Goal: Information Seeking & Learning: Learn about a topic

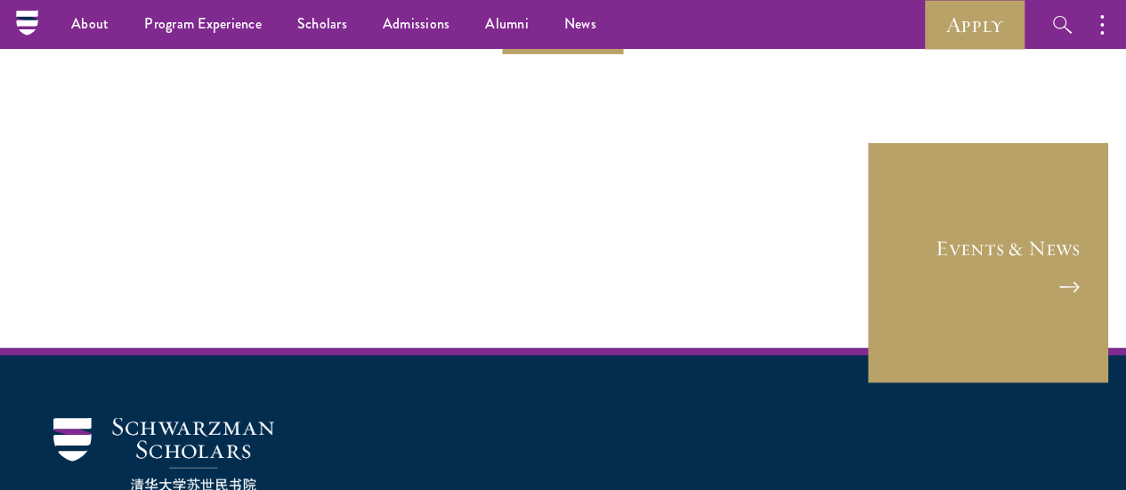
scroll to position [1228, 0]
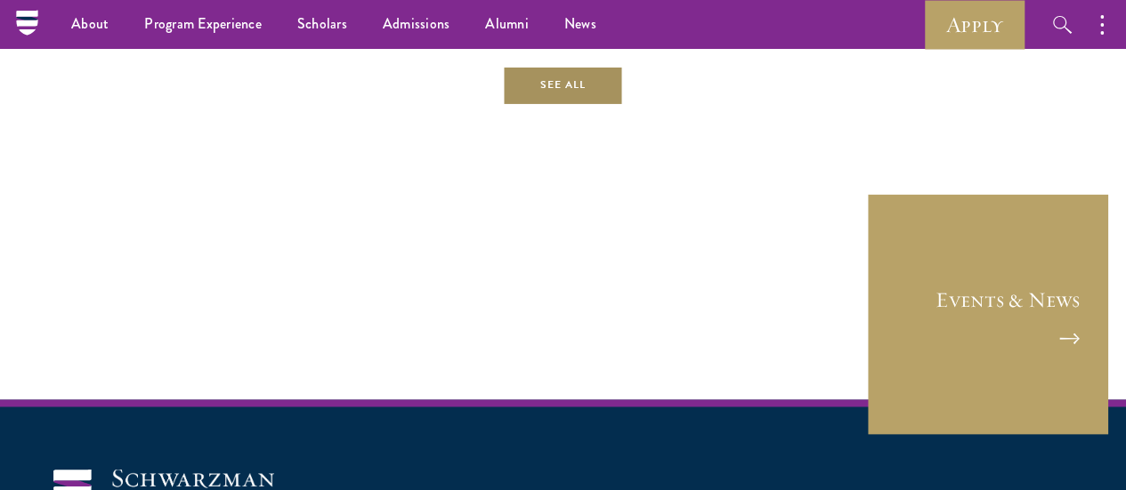
click at [565, 105] on link "See All" at bounding box center [563, 85] width 120 height 40
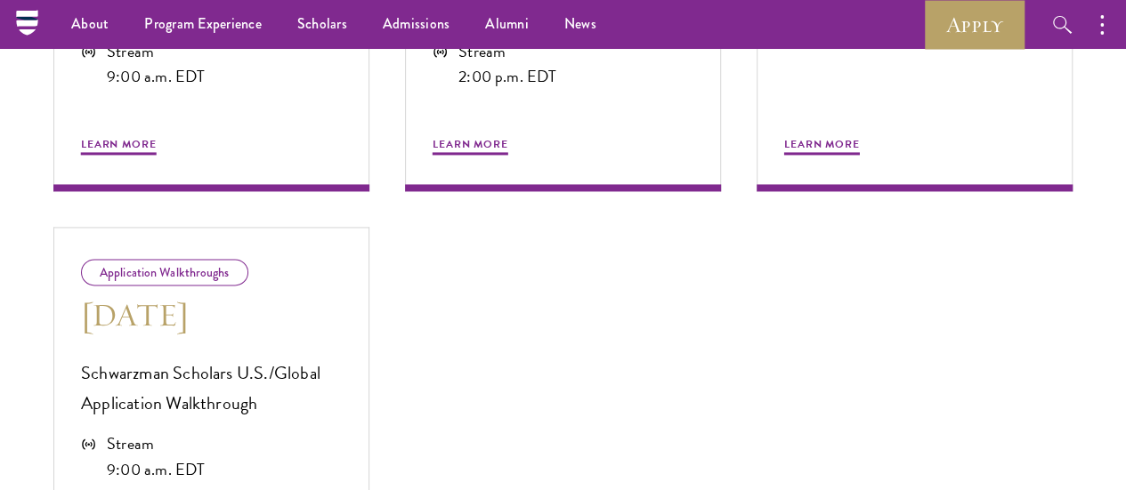
scroll to position [987, 0]
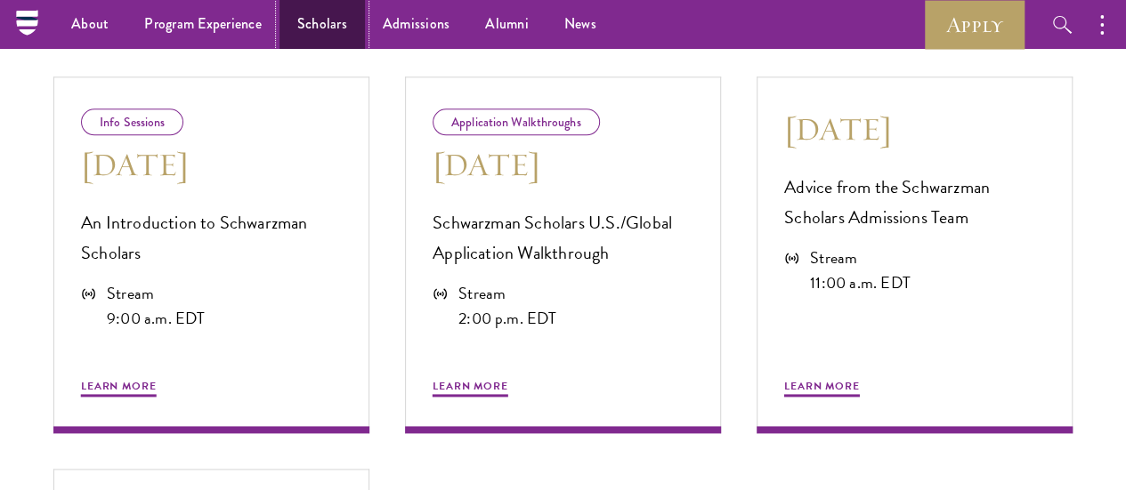
click at [336, 27] on link "Scholars" at bounding box center [321, 24] width 85 height 49
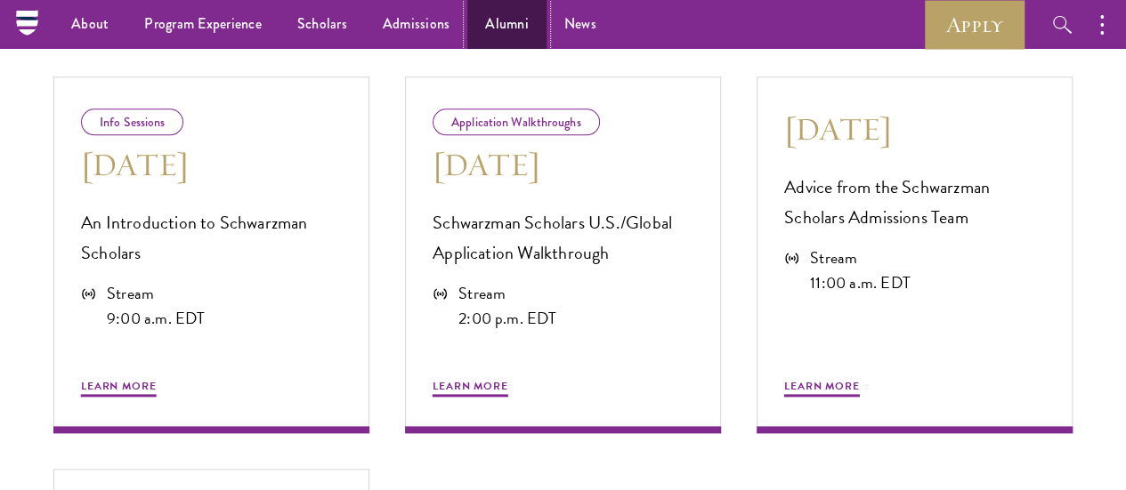
click at [489, 28] on link "Alumni" at bounding box center [506, 24] width 79 height 49
click at [31, 21] on nav "About Overview Leadership Donors Program Experience Overview Curriculum Student…" at bounding box center [393, 24] width 733 height 49
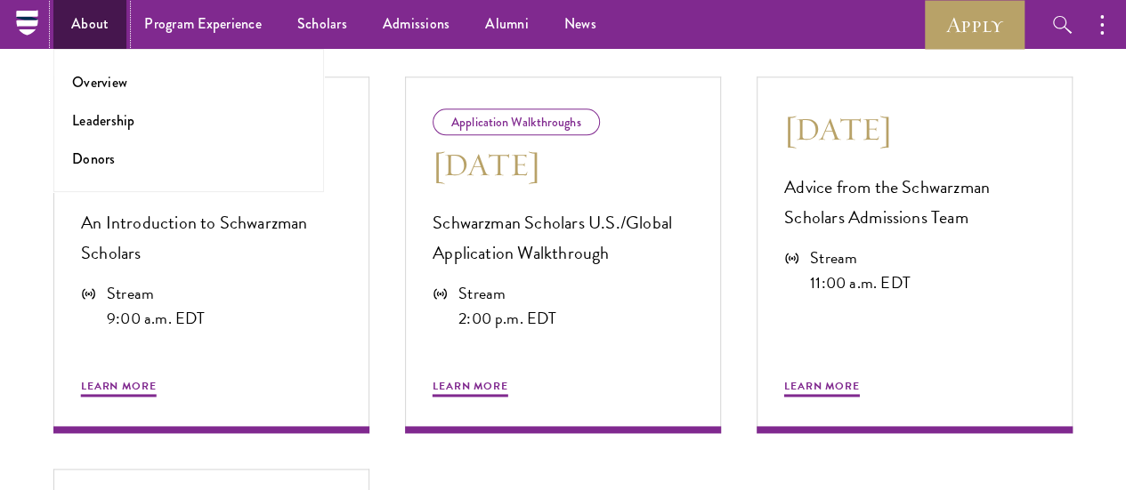
click at [68, 33] on link "About" at bounding box center [89, 24] width 73 height 49
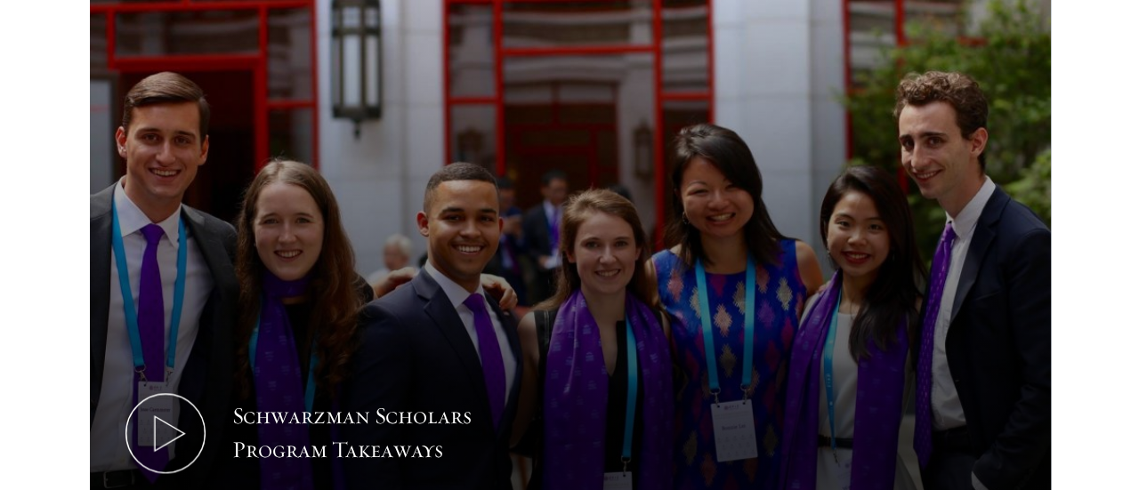
scroll to position [845, 0]
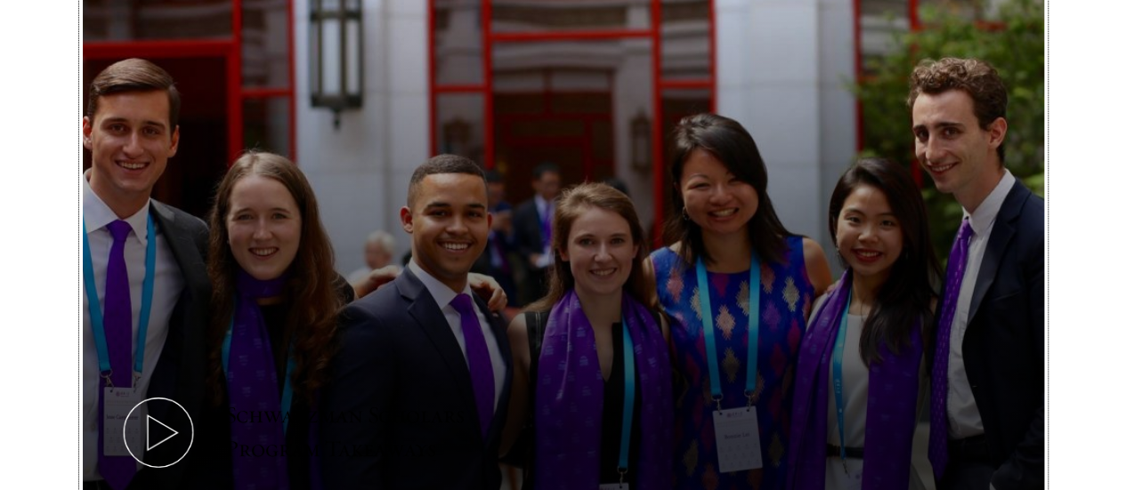
click at [198, 408] on icon at bounding box center [158, 432] width 80 height 80
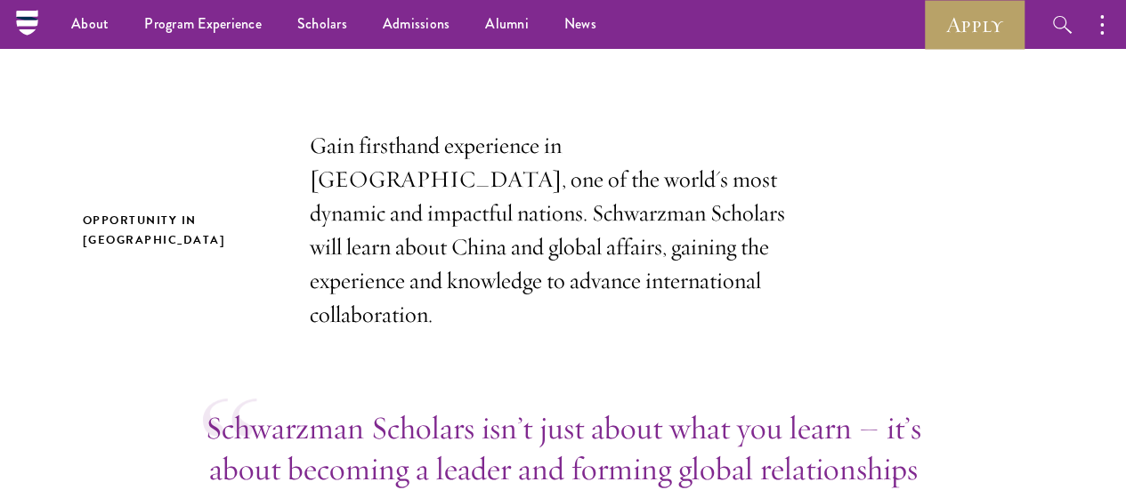
scroll to position [505, 0]
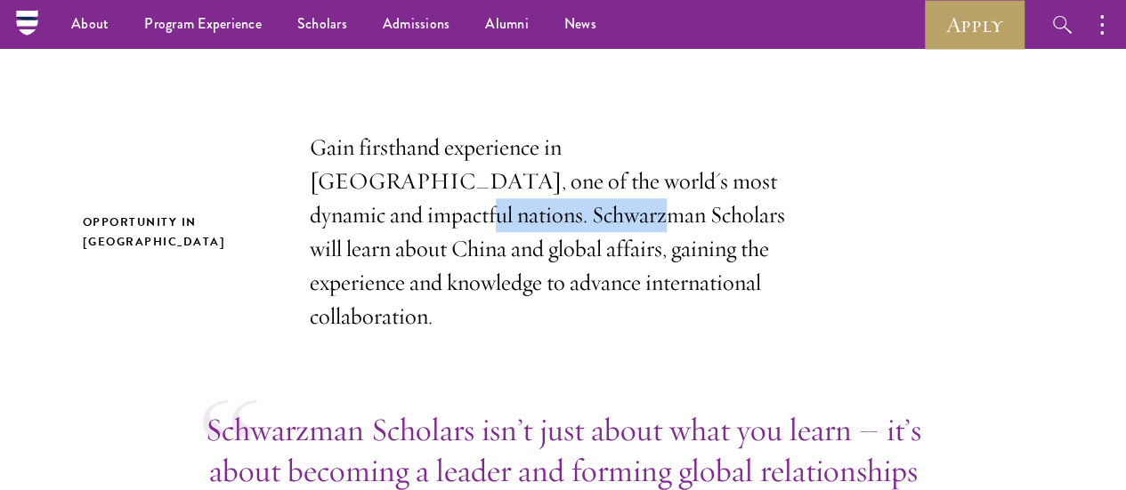
drag, startPoint x: 315, startPoint y: 207, endPoint x: 531, endPoint y: 209, distance: 216.2
click at [531, 209] on p "Gain firsthand experience in [GEOGRAPHIC_DATA], one of the world's most dynamic…" at bounding box center [563, 232] width 507 height 203
copy p "Schwarzman Scholars"
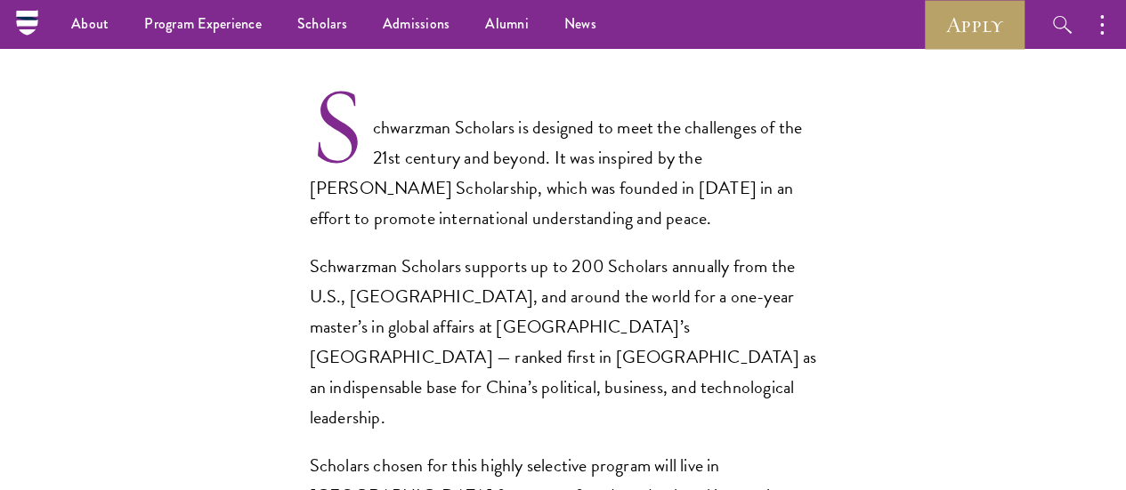
scroll to position [1124, 0]
